Goal: Task Accomplishment & Management: Use online tool/utility

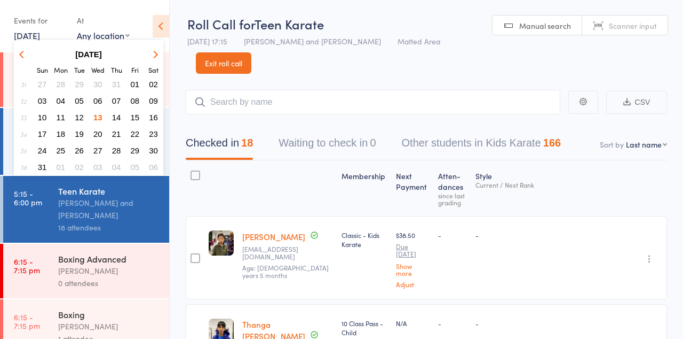
scroll to position [109, 0]
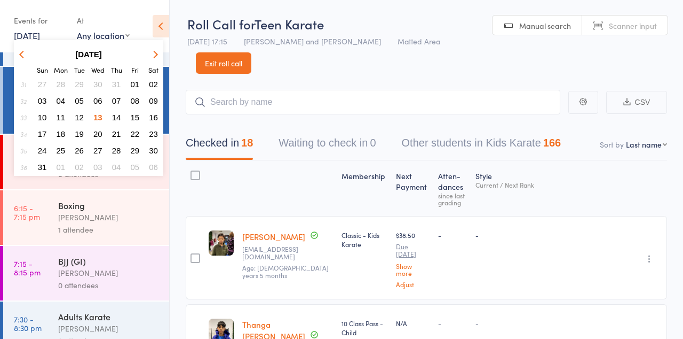
click at [114, 122] on span "14" at bounding box center [116, 117] width 9 height 9
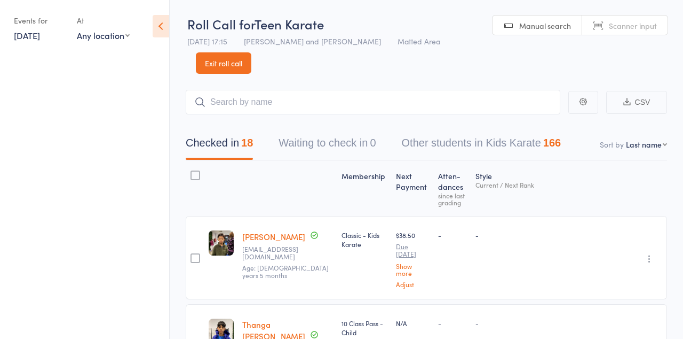
scroll to position [0, 0]
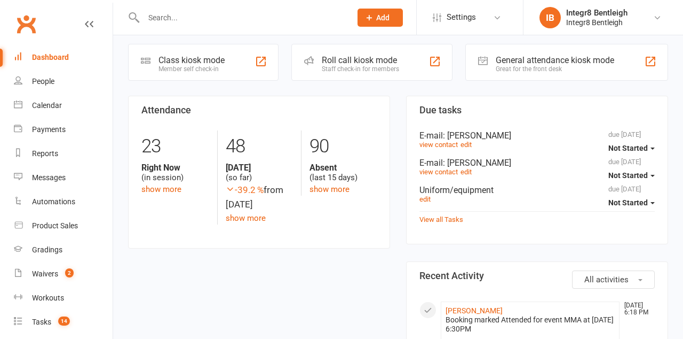
scroll to position [267, 0]
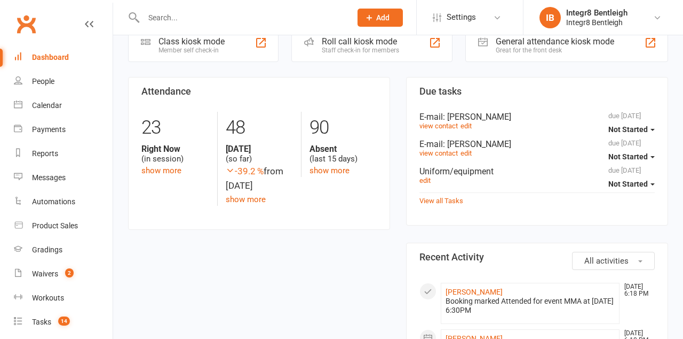
click at [322, 51] on div "Staff check-in for members" at bounding box center [360, 49] width 77 height 7
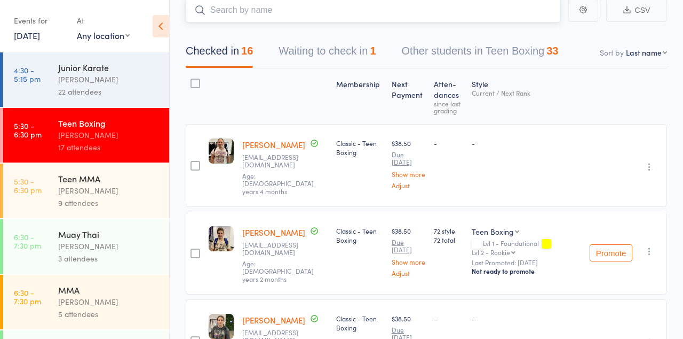
scroll to position [74, 0]
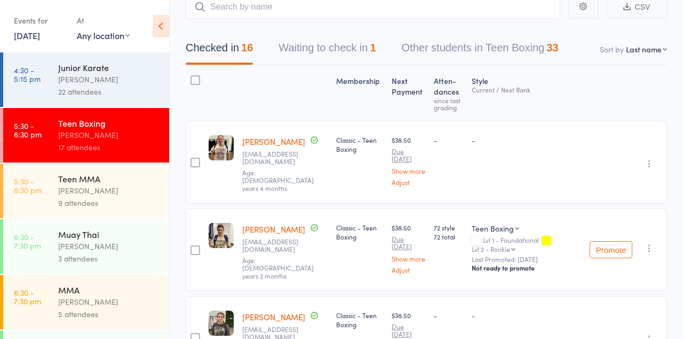
click at [56, 203] on link "5:30 - 6:30 pm Teen MMA [PERSON_NAME] 9 attendees" at bounding box center [86, 190] width 166 height 54
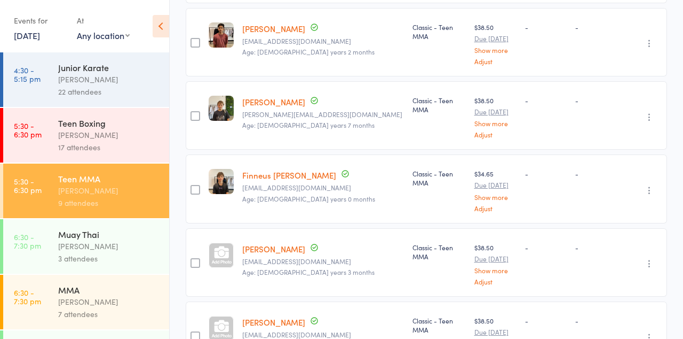
scroll to position [484, 0]
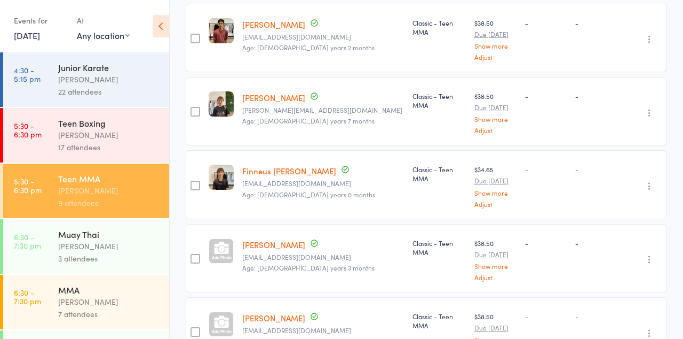
click at [125, 308] on div "[PERSON_NAME]" at bounding box center [109, 301] width 102 height 12
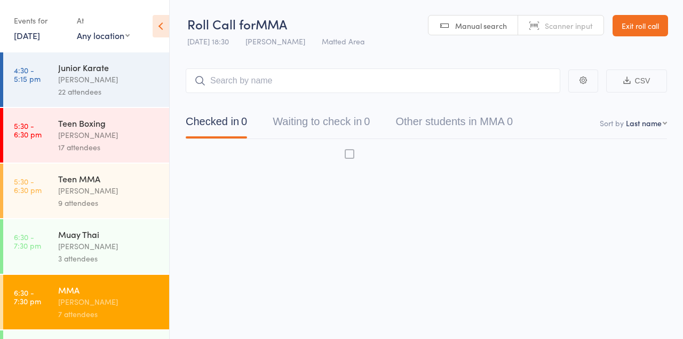
click at [114, 141] on div "[PERSON_NAME]" at bounding box center [109, 135] width 102 height 12
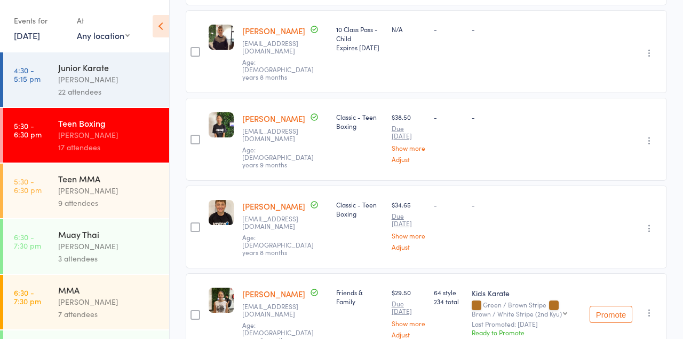
scroll to position [1185, 0]
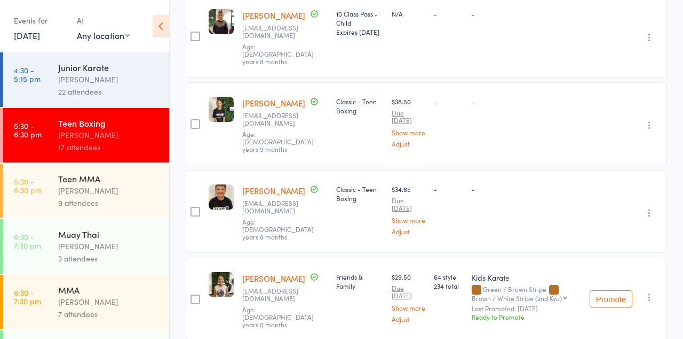
click at [125, 317] on div "7 attendees" at bounding box center [109, 314] width 102 height 12
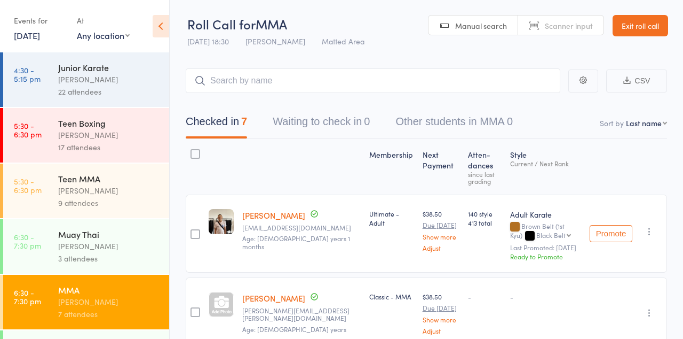
click at [121, 196] on div "[PERSON_NAME]" at bounding box center [109, 190] width 102 height 12
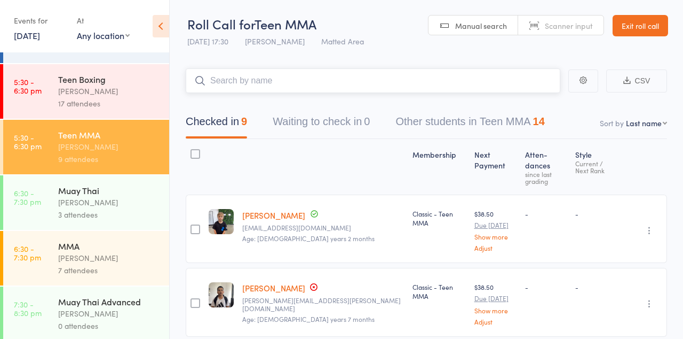
scroll to position [112, 0]
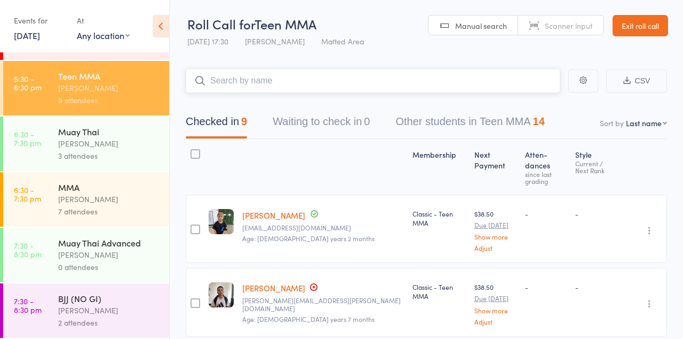
click at [303, 82] on input "search" at bounding box center [373, 80] width 375 height 25
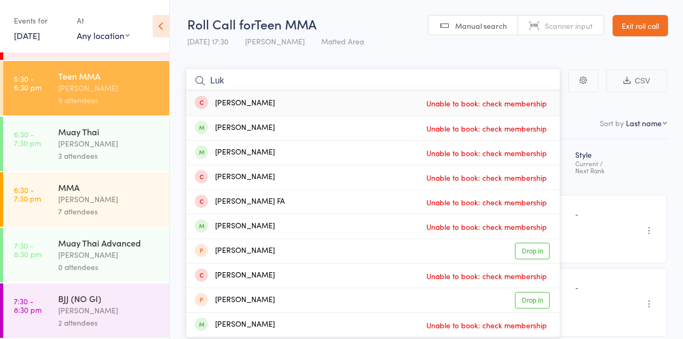
click at [524, 84] on input "Luk" at bounding box center [373, 80] width 375 height 25
type input "L"
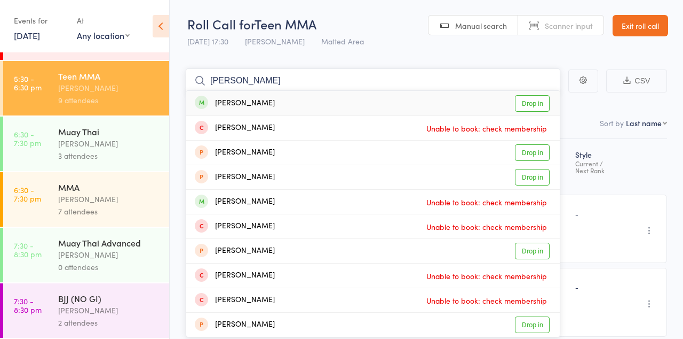
type input "Bailey"
click at [534, 101] on link "Drop in" at bounding box center [532, 103] width 35 height 17
